Goal: Task Accomplishment & Management: Manage account settings

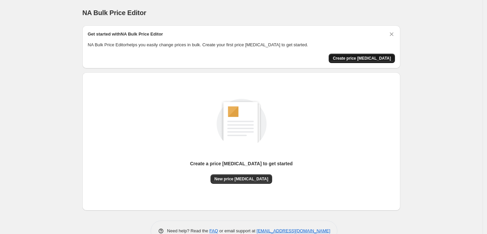
click at [382, 57] on span "Create price change job" at bounding box center [362, 58] width 58 height 5
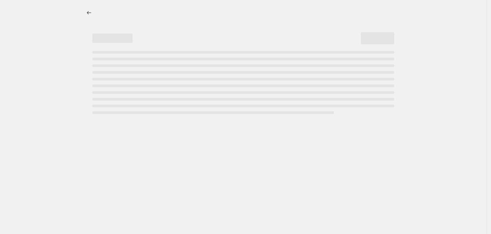
select select "percentage"
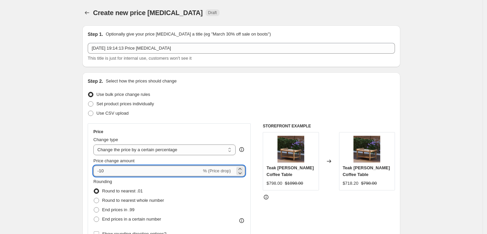
click at [111, 173] on input "-10" at bounding box center [147, 170] width 108 height 11
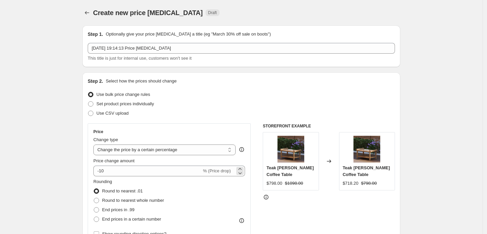
click at [231, 175] on div "-10 % (Price drop)" at bounding box center [169, 170] width 152 height 11
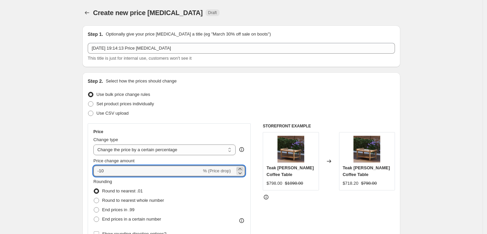
click at [241, 168] on icon at bounding box center [240, 168] width 7 height 7
click at [242, 173] on icon at bounding box center [240, 173] width 3 height 2
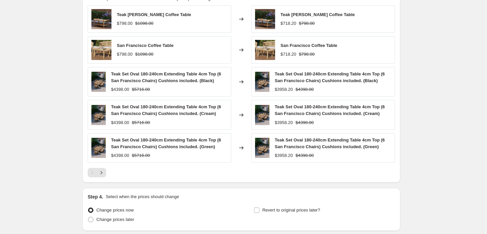
scroll to position [409, 0]
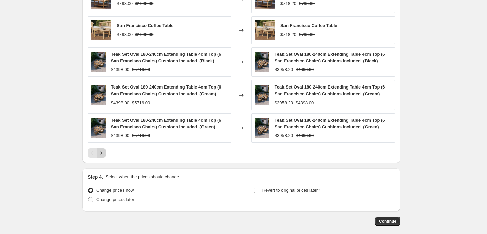
click at [102, 151] on icon "Next" at bounding box center [101, 152] width 7 height 7
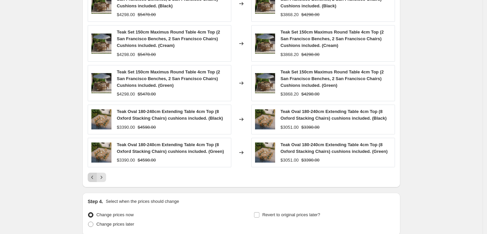
click at [96, 176] on icon "Previous" at bounding box center [92, 177] width 7 height 7
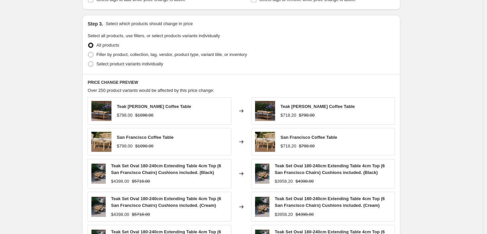
scroll to position [297, 0]
drag, startPoint x: 118, startPoint y: 108, endPoint x: 176, endPoint y: 106, distance: 58.0
click at [176, 106] on div "Teak Lutyens Coffee Table $798.00 $1098.00" at bounding box center [160, 110] width 144 height 27
copy span "Teak Lutyens Coffee Table"
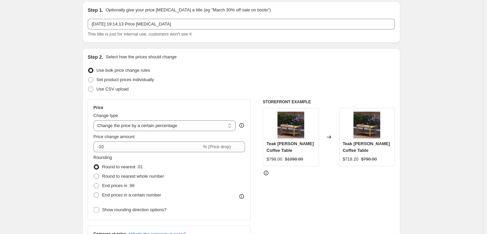
scroll to position [37, 0]
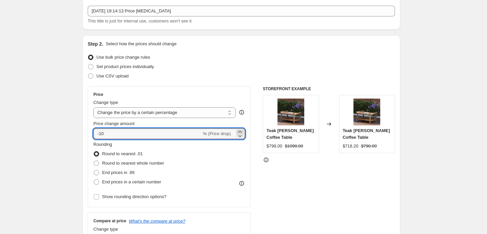
click at [242, 131] on icon at bounding box center [240, 132] width 3 height 2
click at [242, 136] on icon at bounding box center [240, 136] width 3 height 2
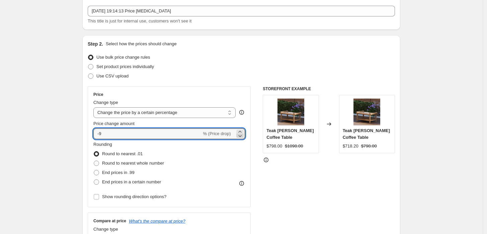
click at [242, 136] on icon at bounding box center [240, 136] width 3 height 2
click at [242, 131] on icon at bounding box center [240, 131] width 7 height 7
type input "-10"
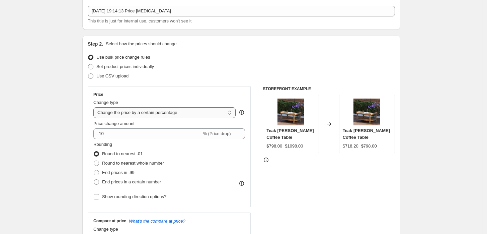
click at [190, 113] on select "Change the price to a certain amount Change the price by a certain amount Chang…" at bounding box center [164, 112] width 142 height 11
click at [189, 113] on select "Change the price to a certain amount Change the price by a certain amount Chang…" at bounding box center [164, 112] width 142 height 11
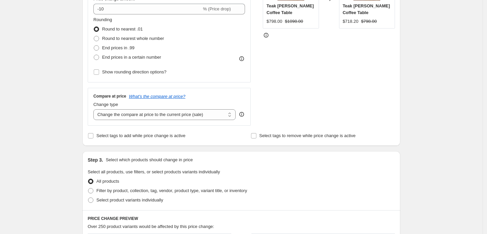
scroll to position [149, 0]
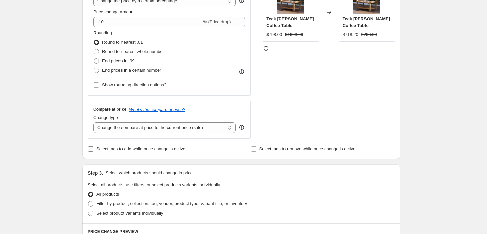
click at [92, 150] on input "Select tags to add while price change is active" at bounding box center [90, 148] width 5 height 5
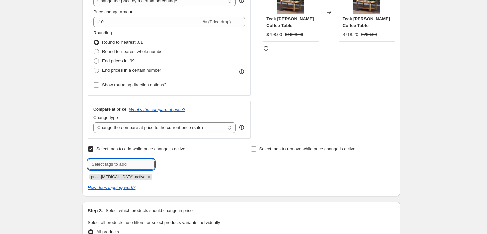
click at [107, 165] on input "text" at bounding box center [121, 164] width 67 height 11
click at [93, 149] on input "Select tags to add while price change is active" at bounding box center [90, 148] width 5 height 5
checkbox input "false"
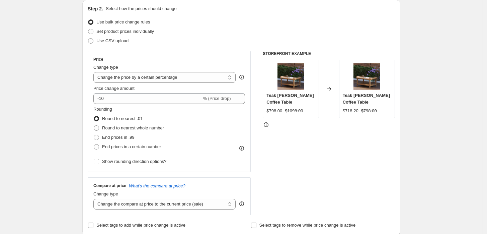
scroll to position [70, 0]
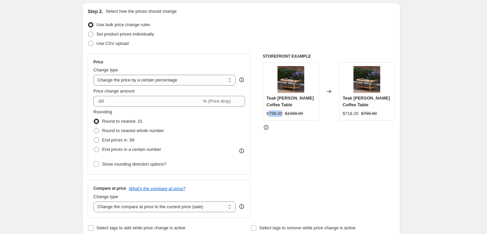
drag, startPoint x: 271, startPoint y: 111, endPoint x: 284, endPoint y: 112, distance: 13.1
click at [284, 112] on div "$798.00 $1098.00" at bounding box center [291, 113] width 49 height 7
copy div "798.00"
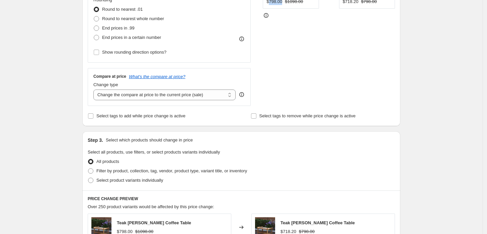
scroll to position [219, 0]
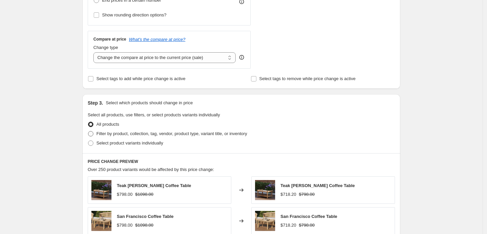
click at [105, 135] on span "Filter by product, collection, tag, vendor, product type, variant title, or inv…" at bounding box center [171, 133] width 151 height 5
click at [88, 131] on input "Filter by product, collection, tag, vendor, product type, variant title, or inv…" at bounding box center [88, 131] width 0 height 0
radio input "true"
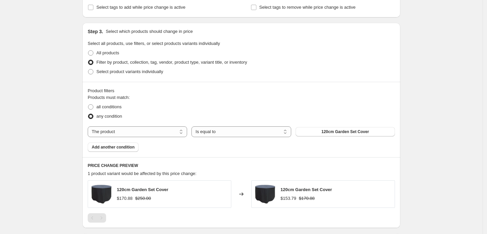
scroll to position [293, 0]
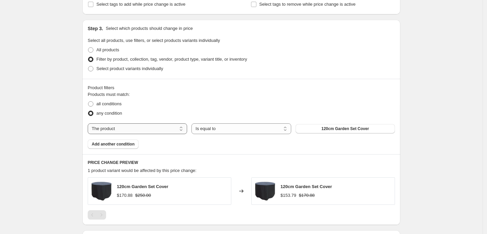
click at [107, 130] on select "The product The product's collection The product's tag The product's vendor The…" at bounding box center [137, 128] width 99 height 11
select select "collection"
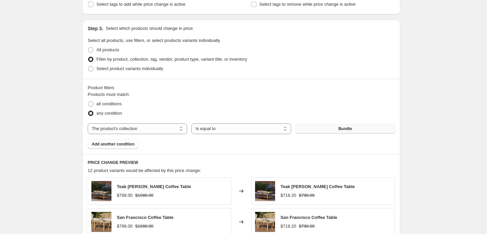
click at [365, 129] on button "Bundle" at bounding box center [345, 128] width 99 height 9
click at [92, 69] on span at bounding box center [90, 68] width 5 height 5
click at [88, 66] on input "Select product variants individually" at bounding box center [88, 66] width 0 height 0
radio input "true"
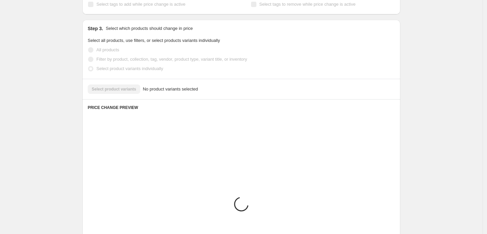
scroll to position [287, 0]
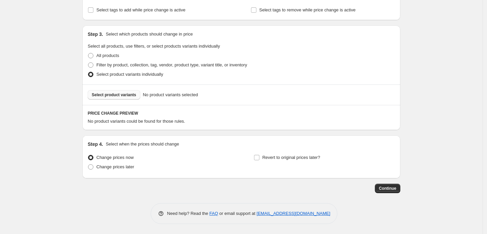
click at [119, 92] on span "Select product variants" at bounding box center [114, 94] width 45 height 5
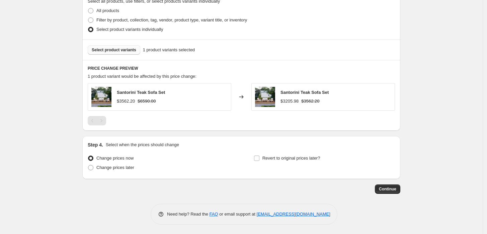
scroll to position [333, 0]
click at [395, 191] on span "Continue" at bounding box center [387, 188] width 17 height 5
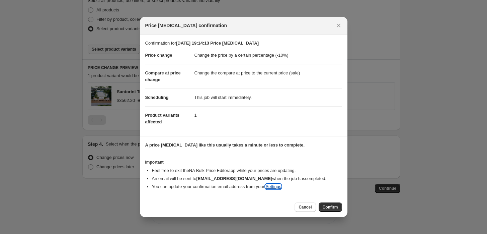
click at [271, 187] on link "Settings" at bounding box center [274, 186] width 16 height 5
click at [305, 210] on button "Cancel" at bounding box center [305, 206] width 21 height 9
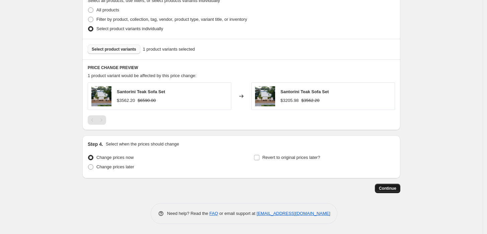
click at [391, 187] on span "Continue" at bounding box center [387, 188] width 17 height 5
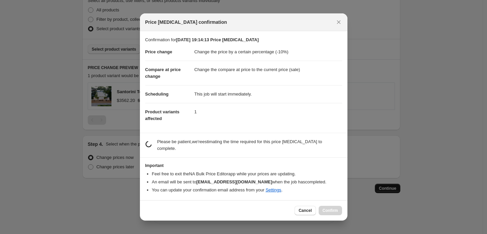
scroll to position [0, 0]
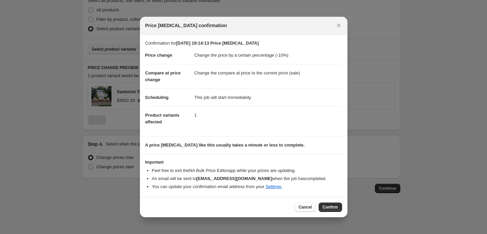
click at [311, 205] on span "Cancel" at bounding box center [305, 206] width 13 height 5
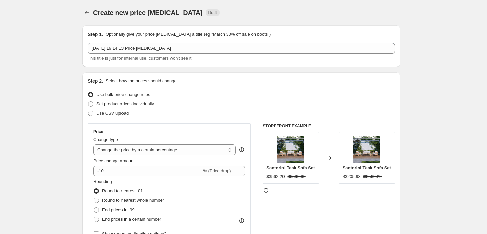
scroll to position [333, 0]
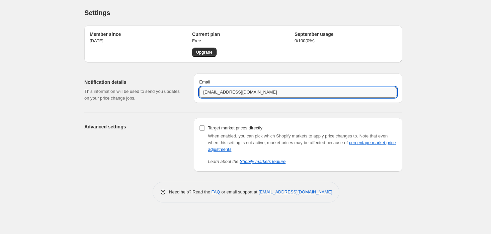
click at [265, 91] on input "[EMAIL_ADDRESS][DOMAIN_NAME]" at bounding box center [298, 92] width 198 height 11
type input "[EMAIL_ADDRESS][DOMAIN_NAME]"
click at [221, 117] on div "Advanced settings Target market prices directly When enabled, you can pick whic…" at bounding box center [241, 142] width 324 height 59
